Goal: Task Accomplishment & Management: Manage account settings

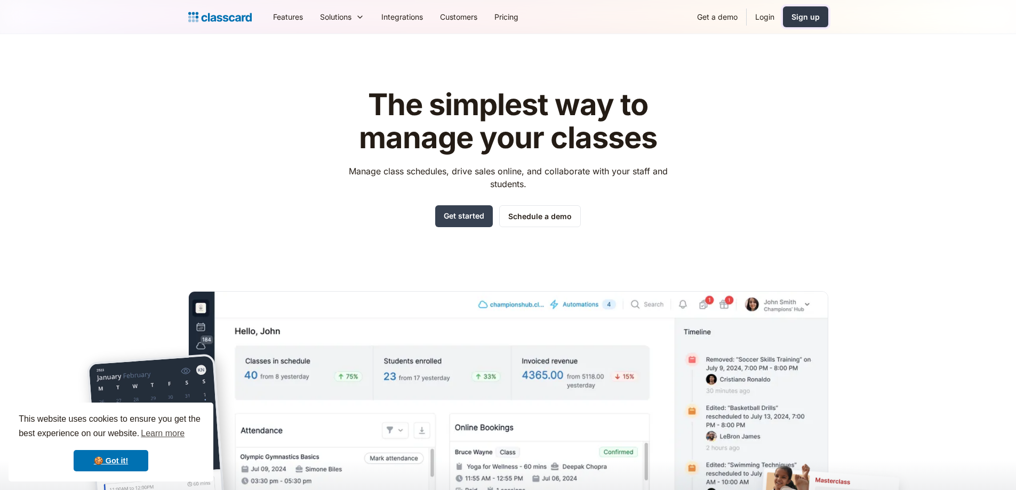
click at [812, 15] on div "Sign up" at bounding box center [805, 16] width 28 height 11
click at [765, 20] on link "Login" at bounding box center [765, 17] width 36 height 24
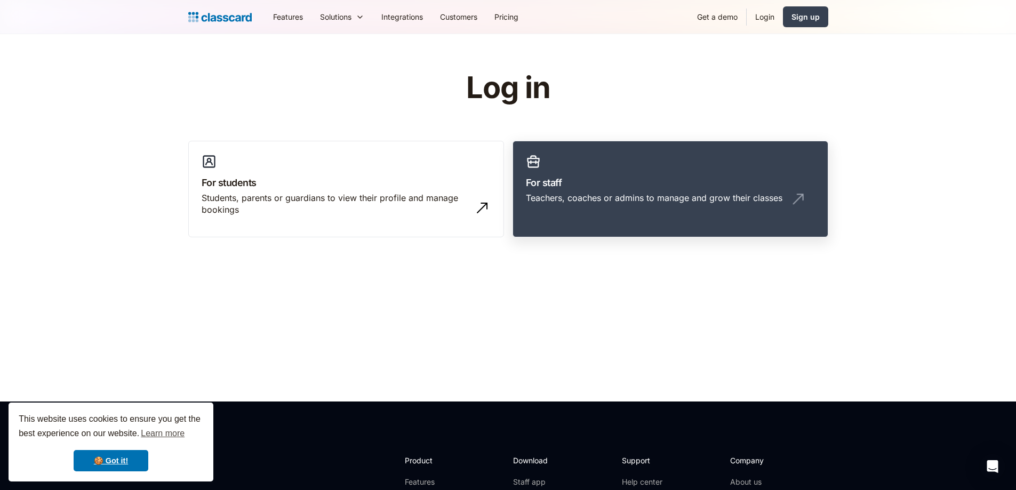
click at [546, 183] on h3 "For staff" at bounding box center [670, 182] width 289 height 14
